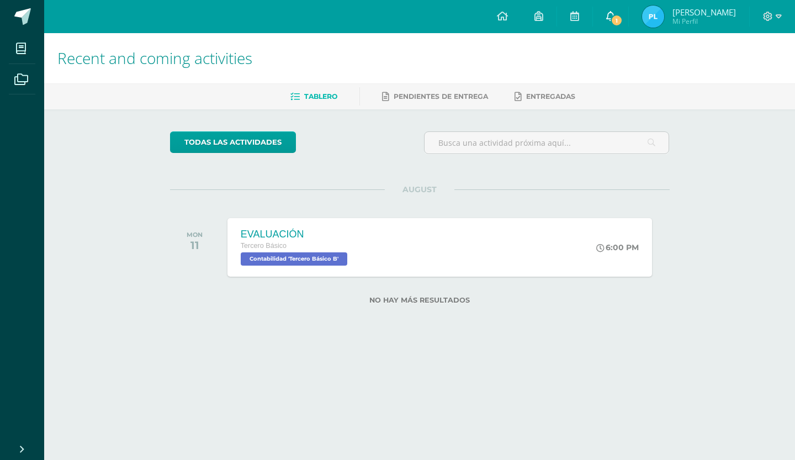
click at [629, 17] on link "1" at bounding box center [610, 16] width 35 height 33
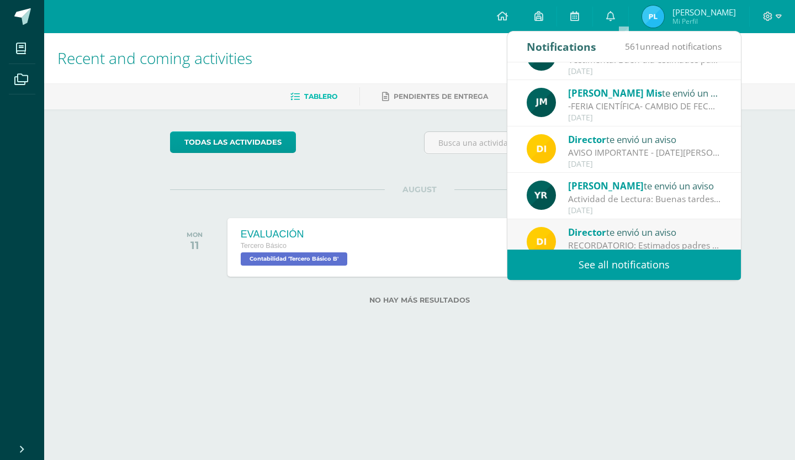
scroll to position [183, 0]
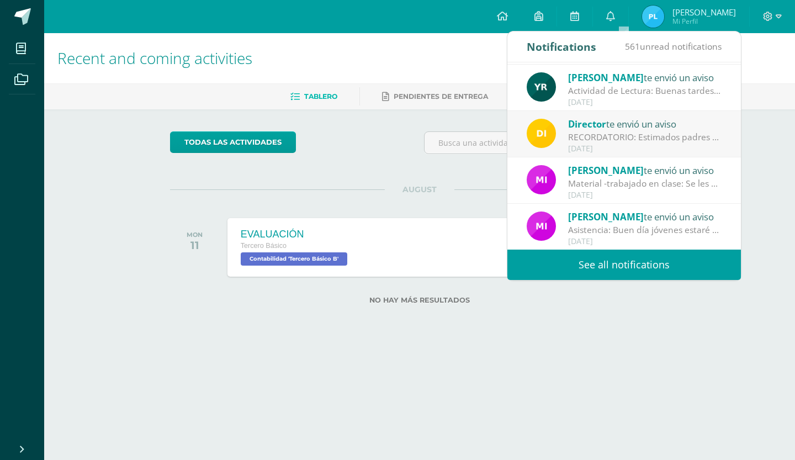
click at [592, 255] on link "See all notifications" at bounding box center [625, 265] width 234 height 30
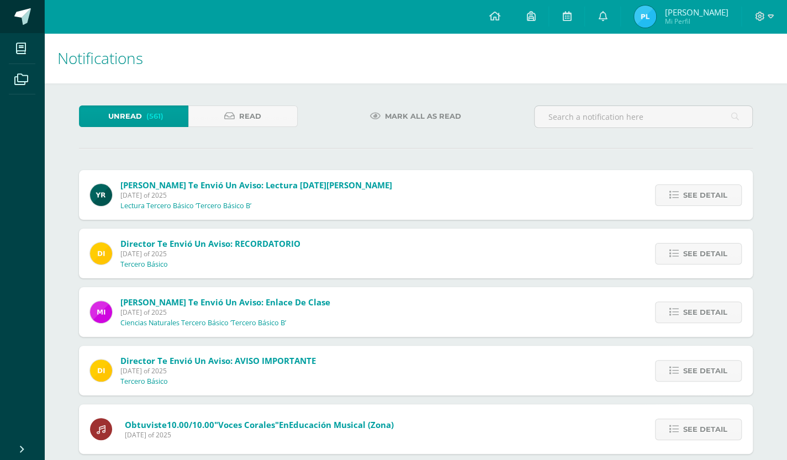
click at [30, 17] on span at bounding box center [22, 16] width 17 height 17
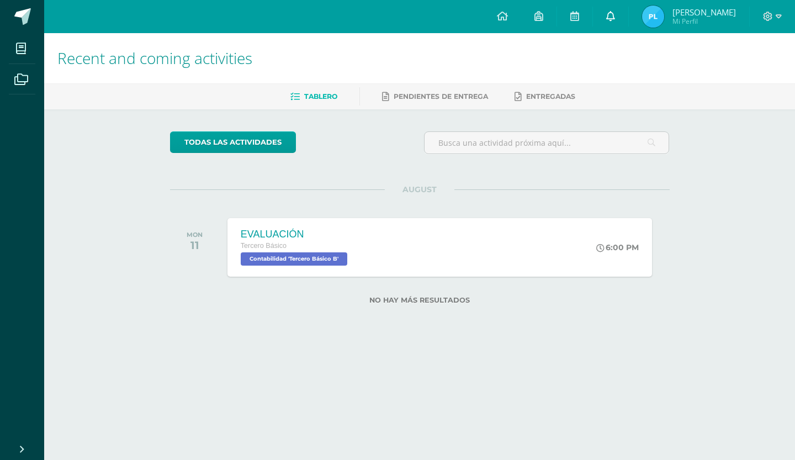
click at [624, 23] on link at bounding box center [610, 16] width 35 height 33
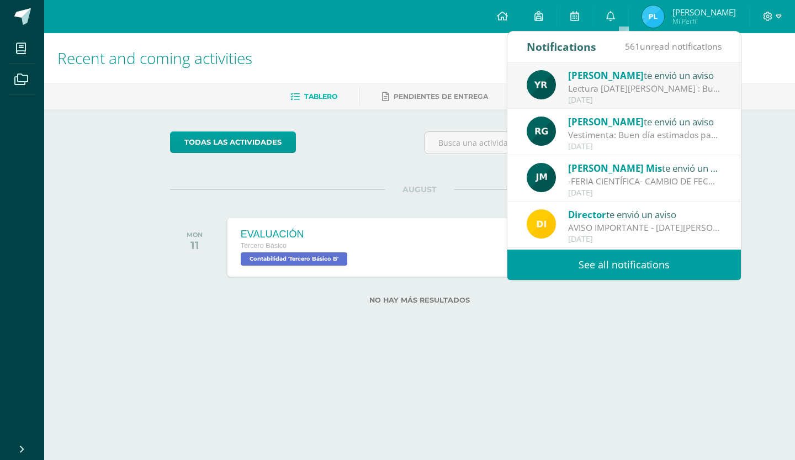
click at [664, 14] on img at bounding box center [653, 17] width 22 height 22
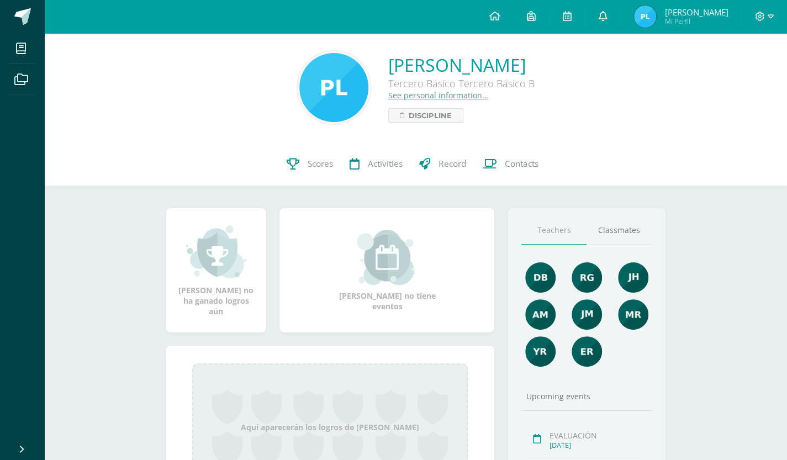
click at [607, 13] on icon at bounding box center [602, 16] width 9 height 10
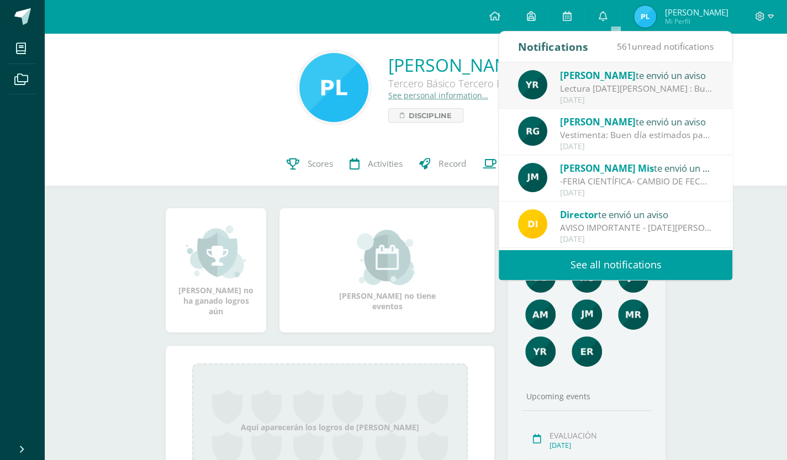
click at [569, 266] on link "See all notifications" at bounding box center [616, 265] width 234 height 30
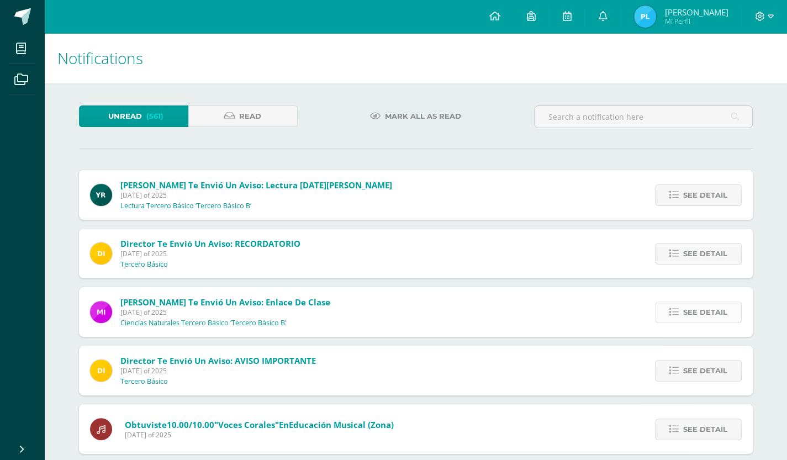
click at [687, 316] on span "See detail" at bounding box center [705, 312] width 44 height 20
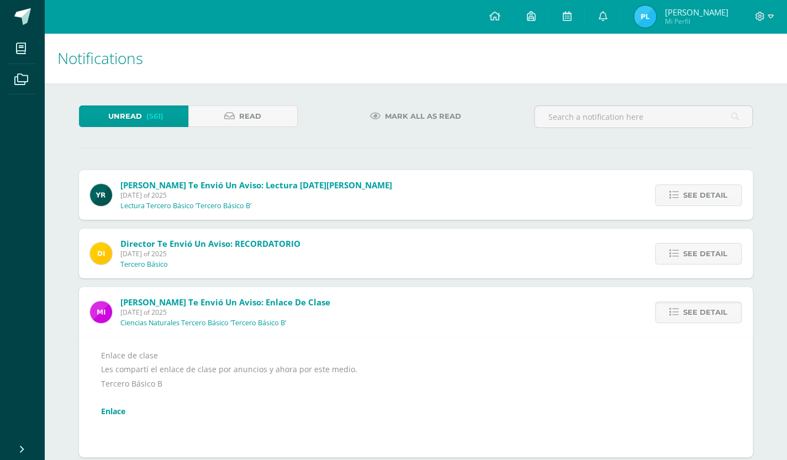
click at [109, 415] on link "Enlace" at bounding box center [113, 411] width 24 height 10
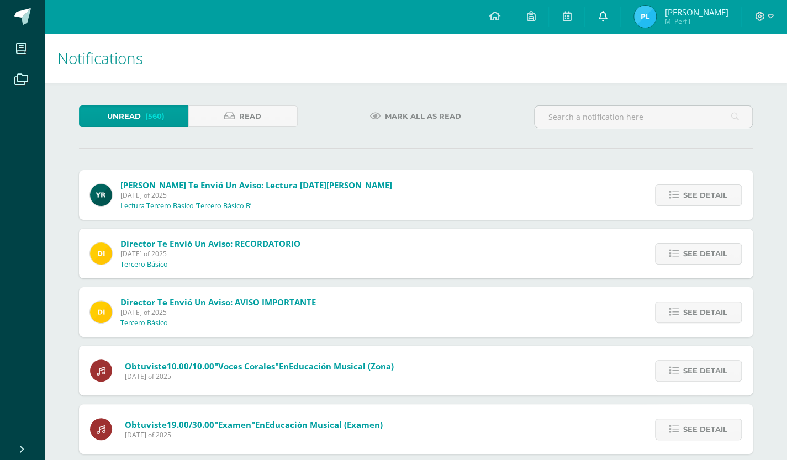
click at [607, 18] on icon at bounding box center [602, 16] width 9 height 10
